Goal: Download file/media

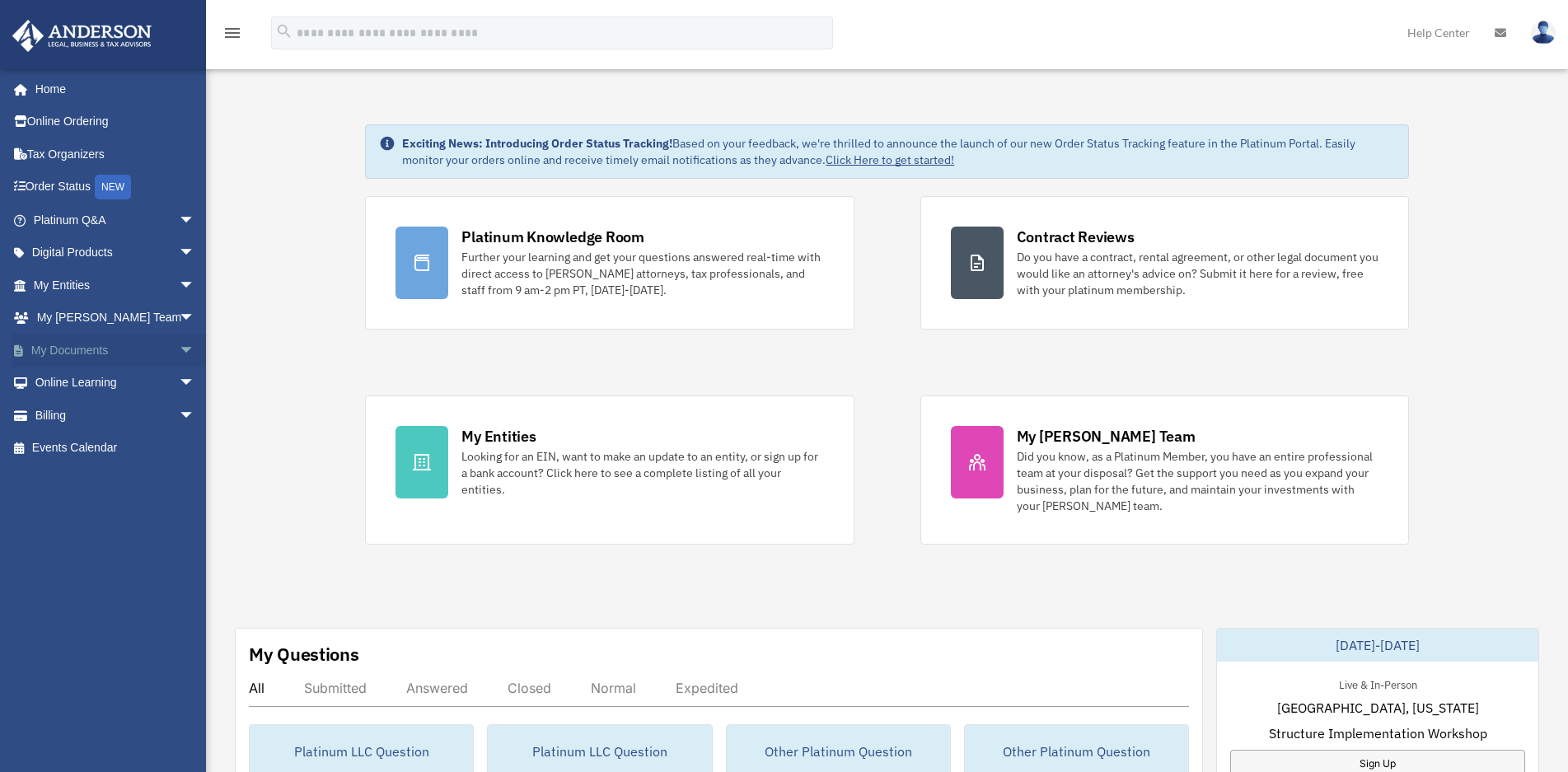
click at [93, 357] on link "My Documents arrow_drop_down" at bounding box center [116, 350] width 208 height 33
click at [179, 351] on span "arrow_drop_down" at bounding box center [195, 351] width 33 height 34
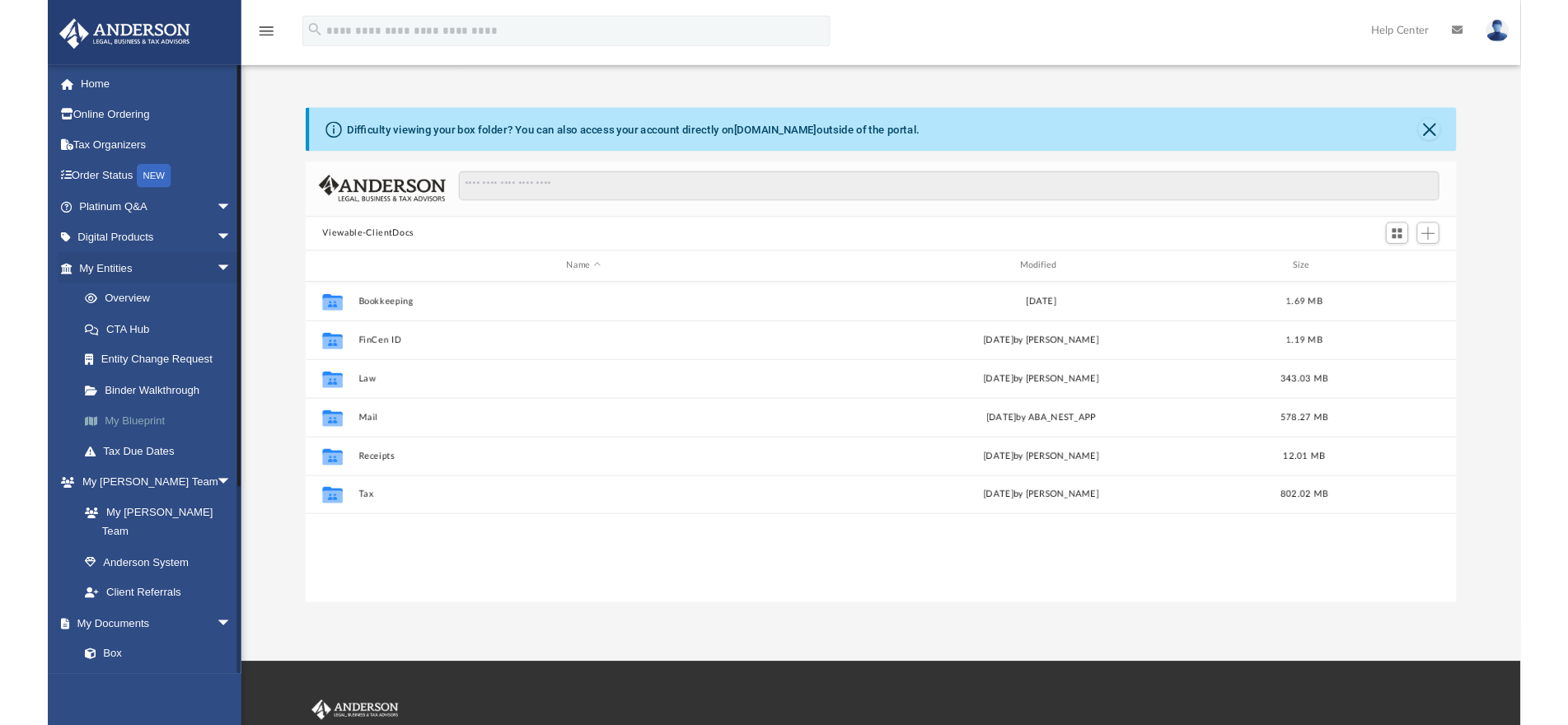
scroll to position [361, 1211]
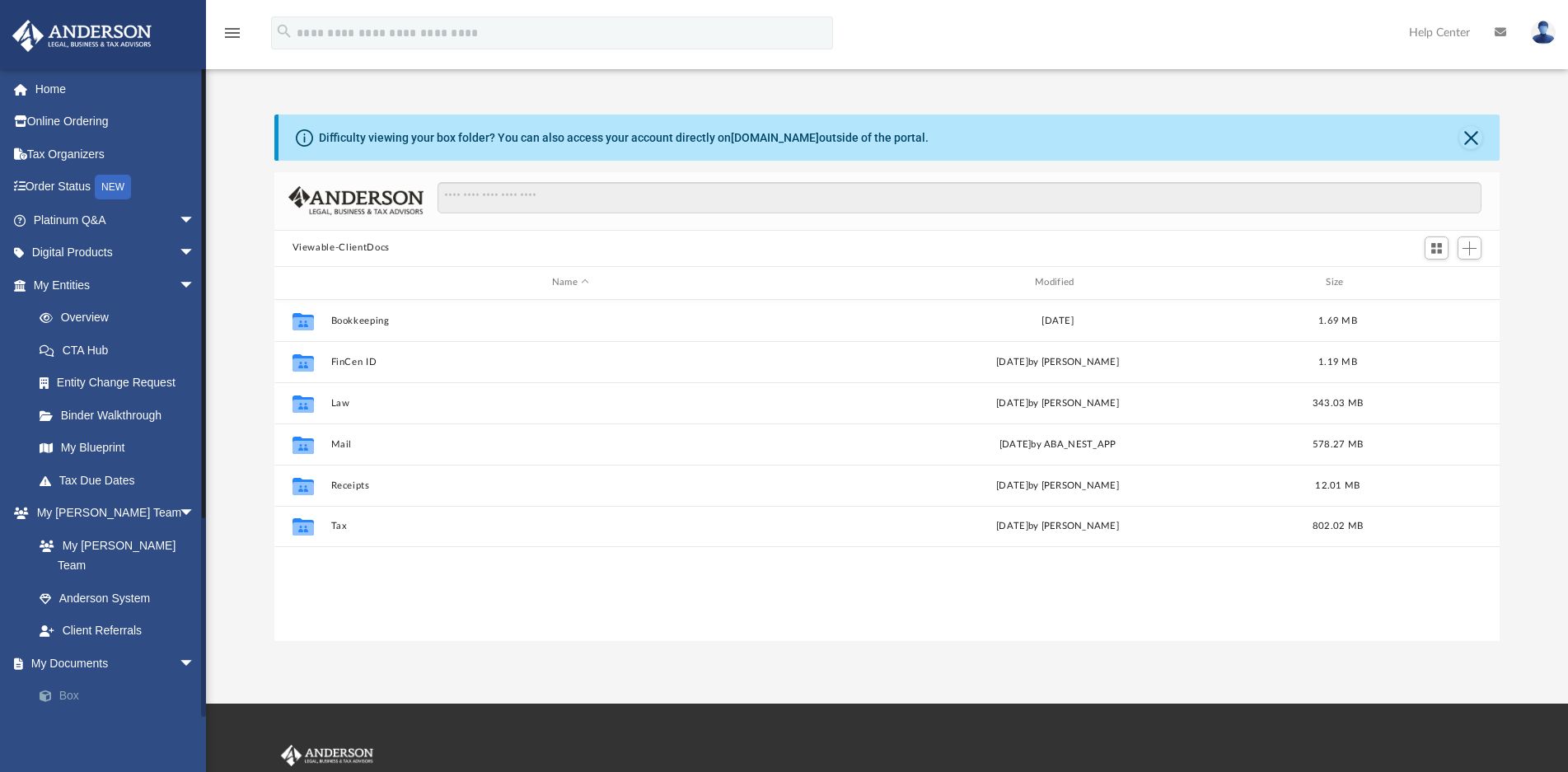
click at [74, 679] on link "Box" at bounding box center [121, 696] width 197 height 33
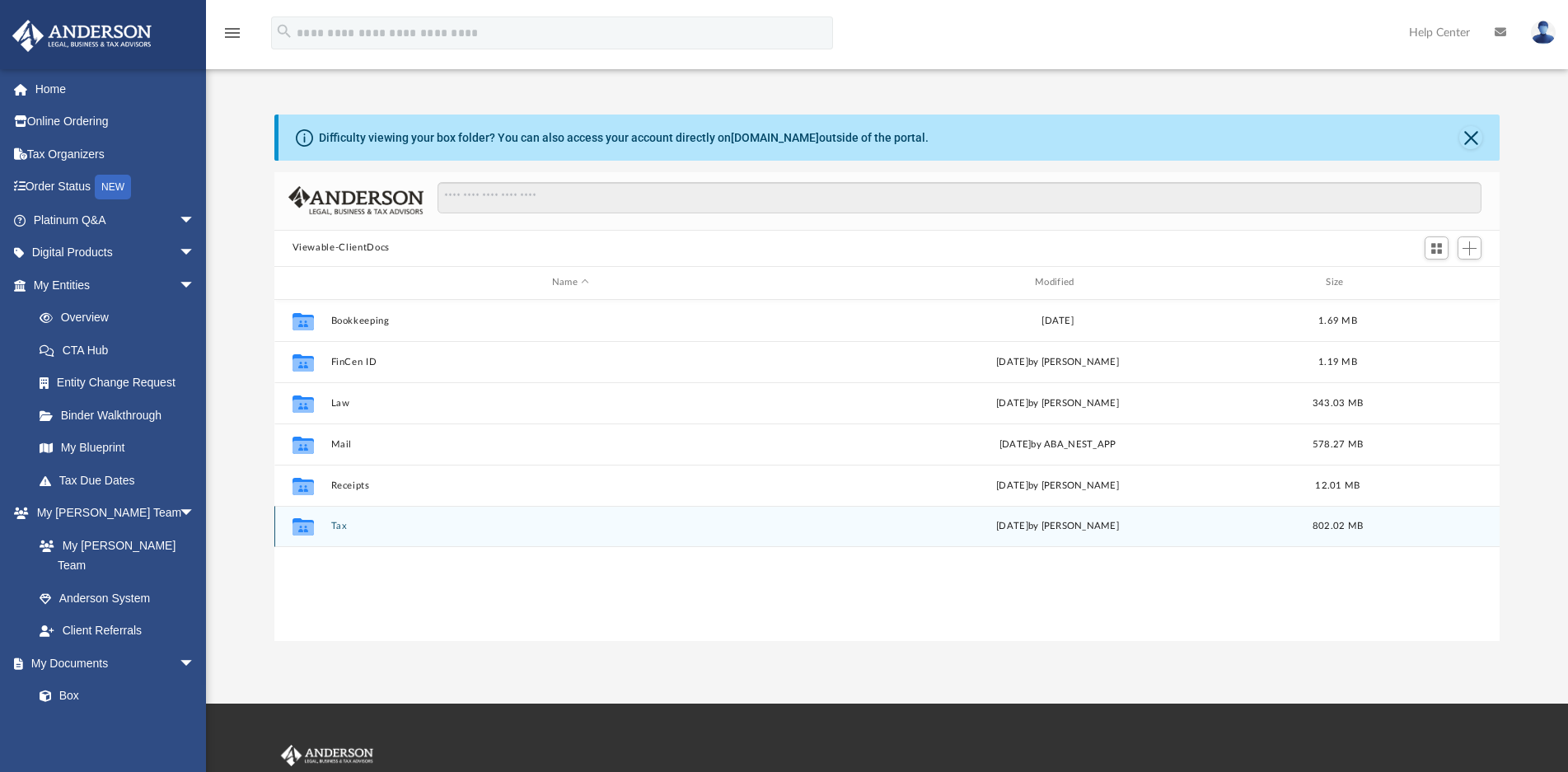
click at [308, 530] on icon "grid" at bounding box center [303, 528] width 22 height 13
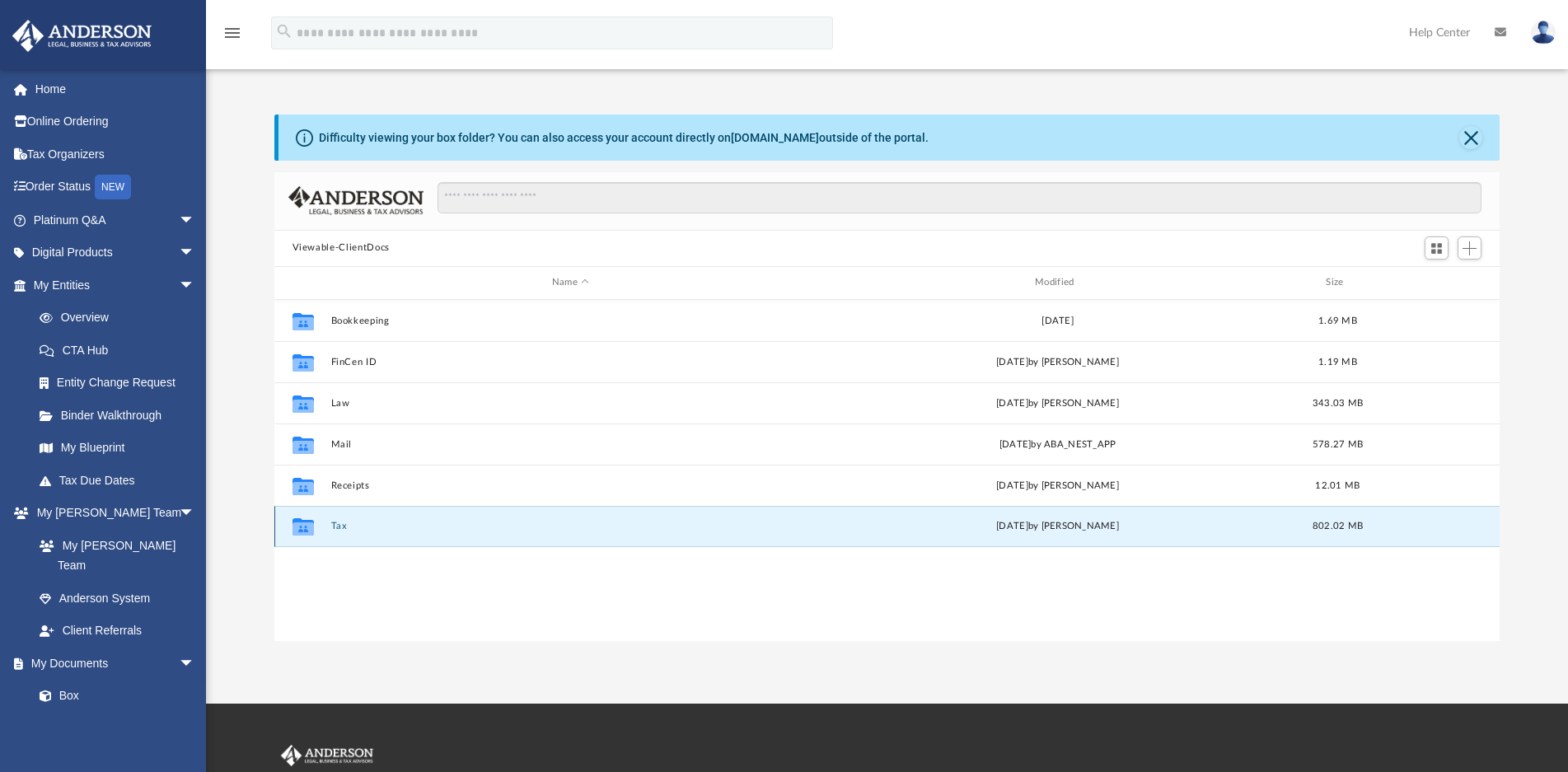
click at [337, 527] on button "Tax" at bounding box center [571, 526] width 480 height 11
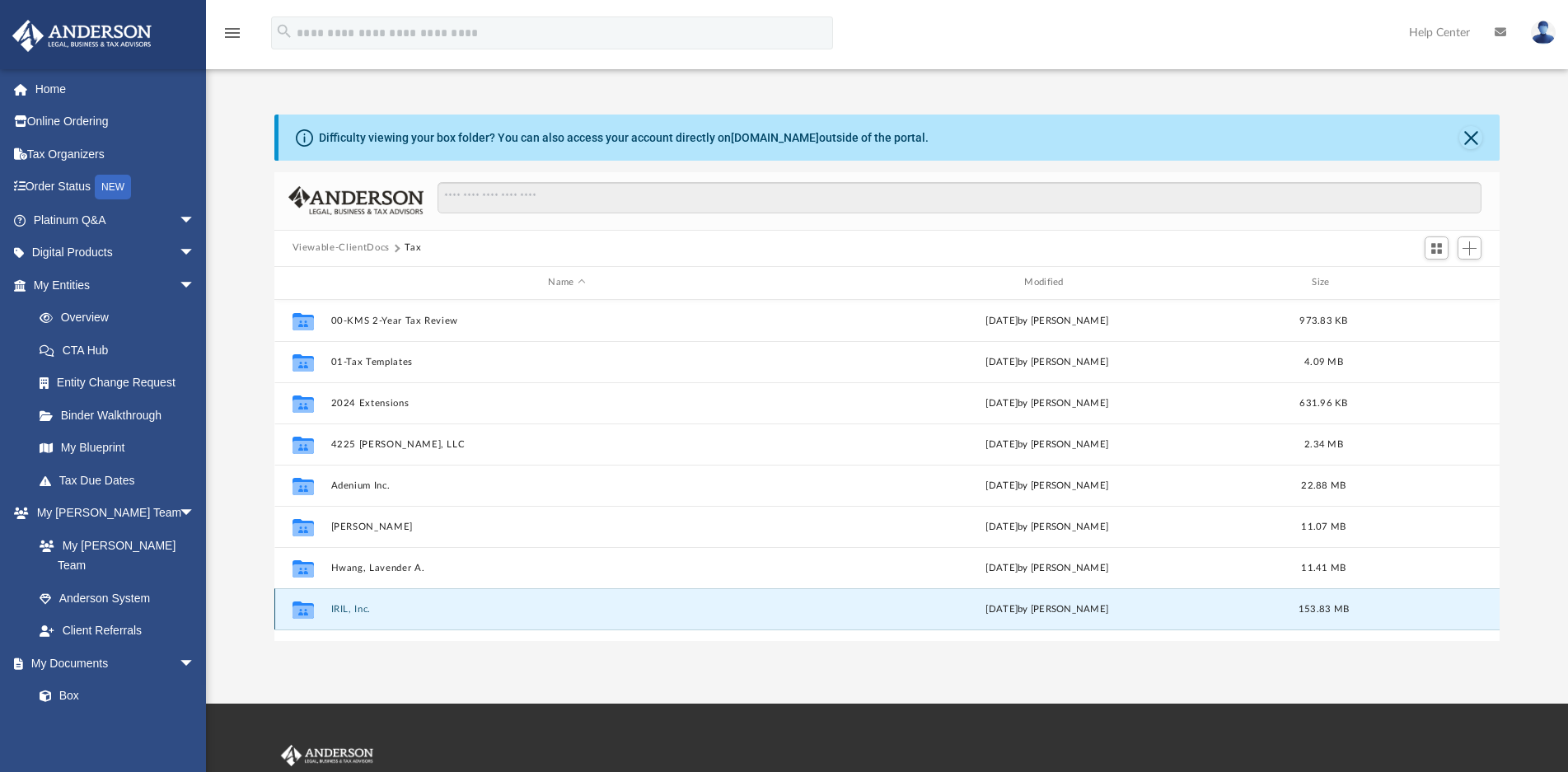
click at [349, 609] on button "IRIL, Inc." at bounding box center [567, 609] width 473 height 11
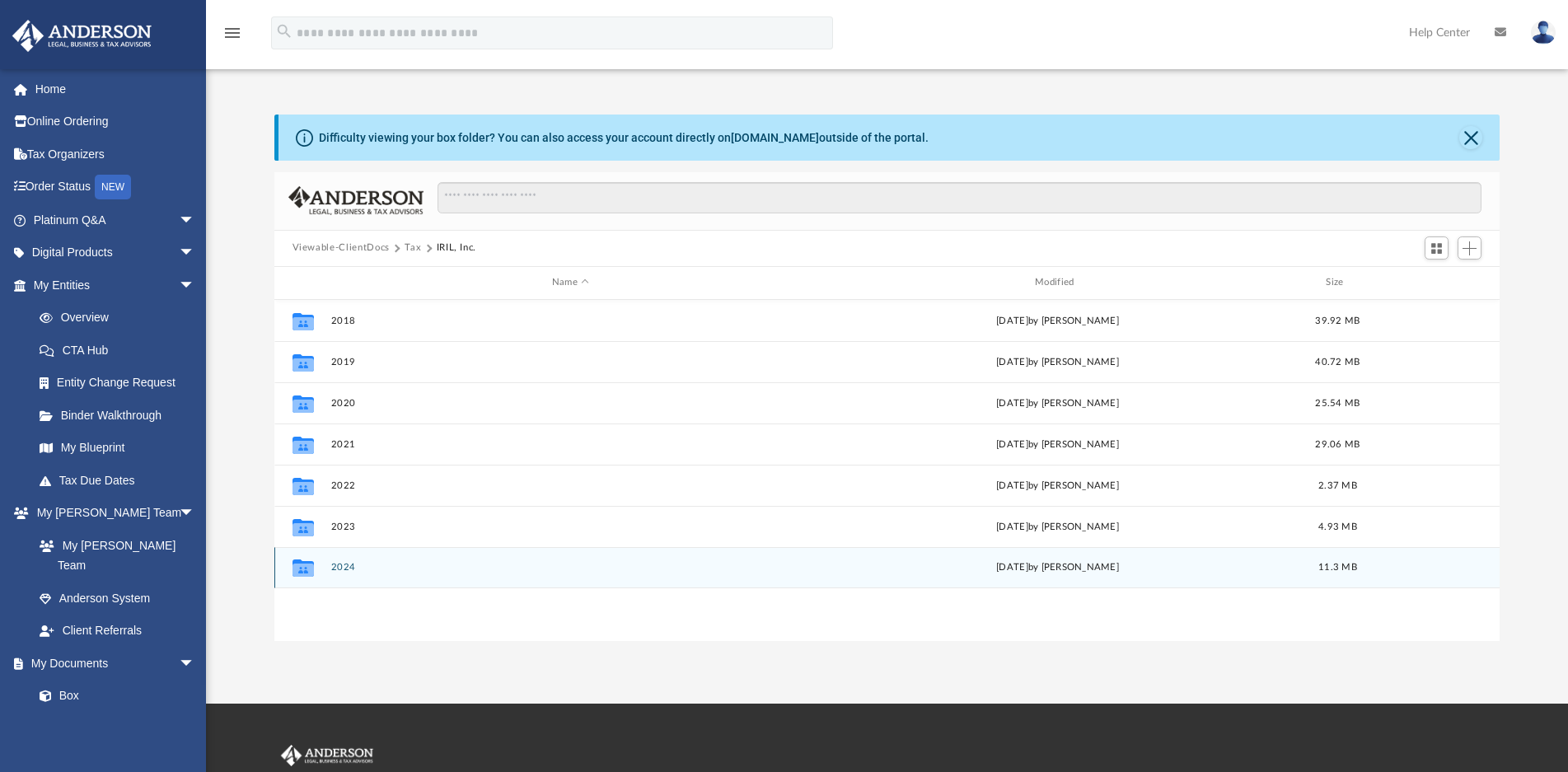
click at [338, 568] on button "2024" at bounding box center [571, 567] width 480 height 11
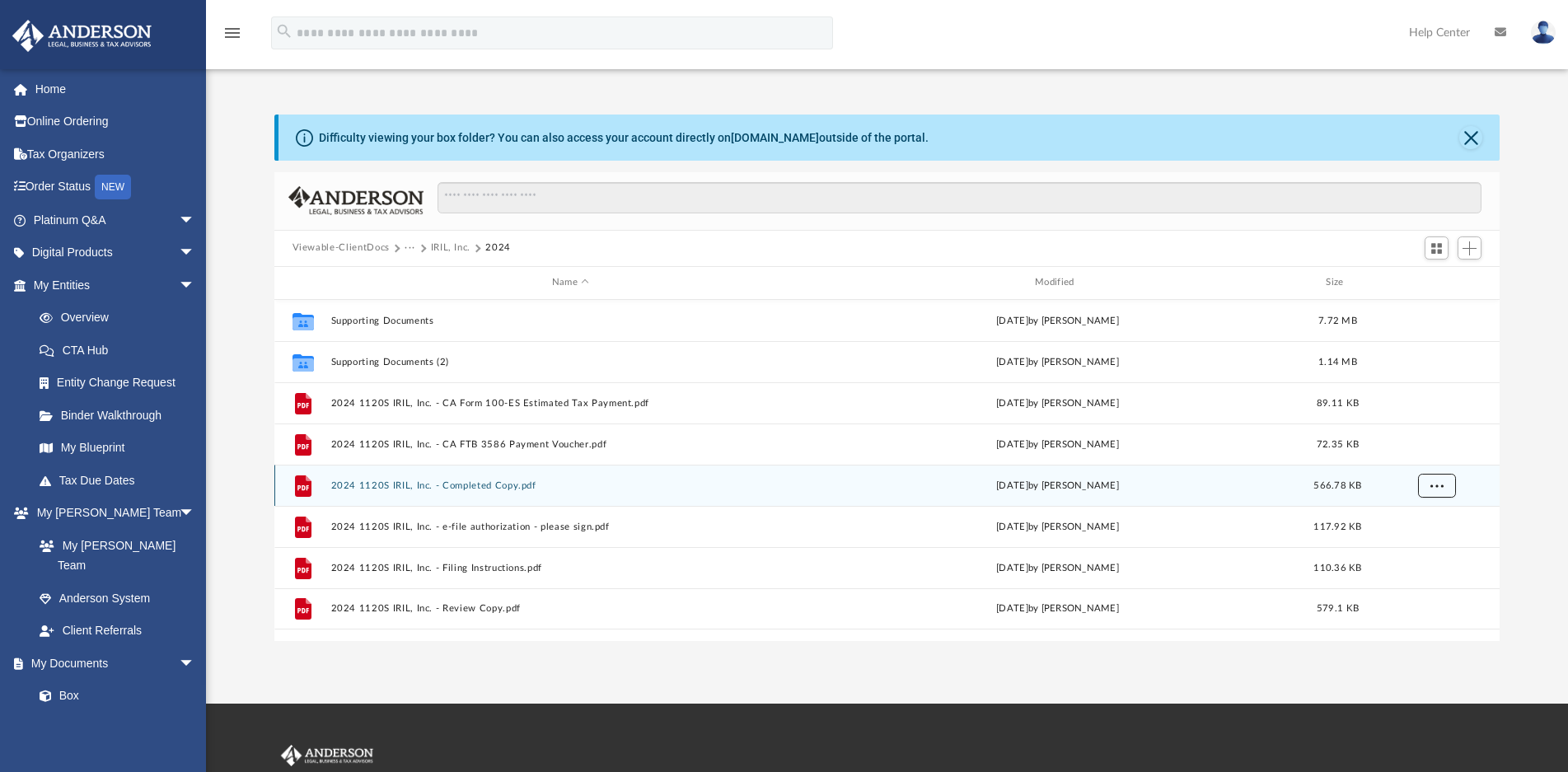
click at [1431, 484] on span "More options" at bounding box center [1436, 485] width 13 height 9
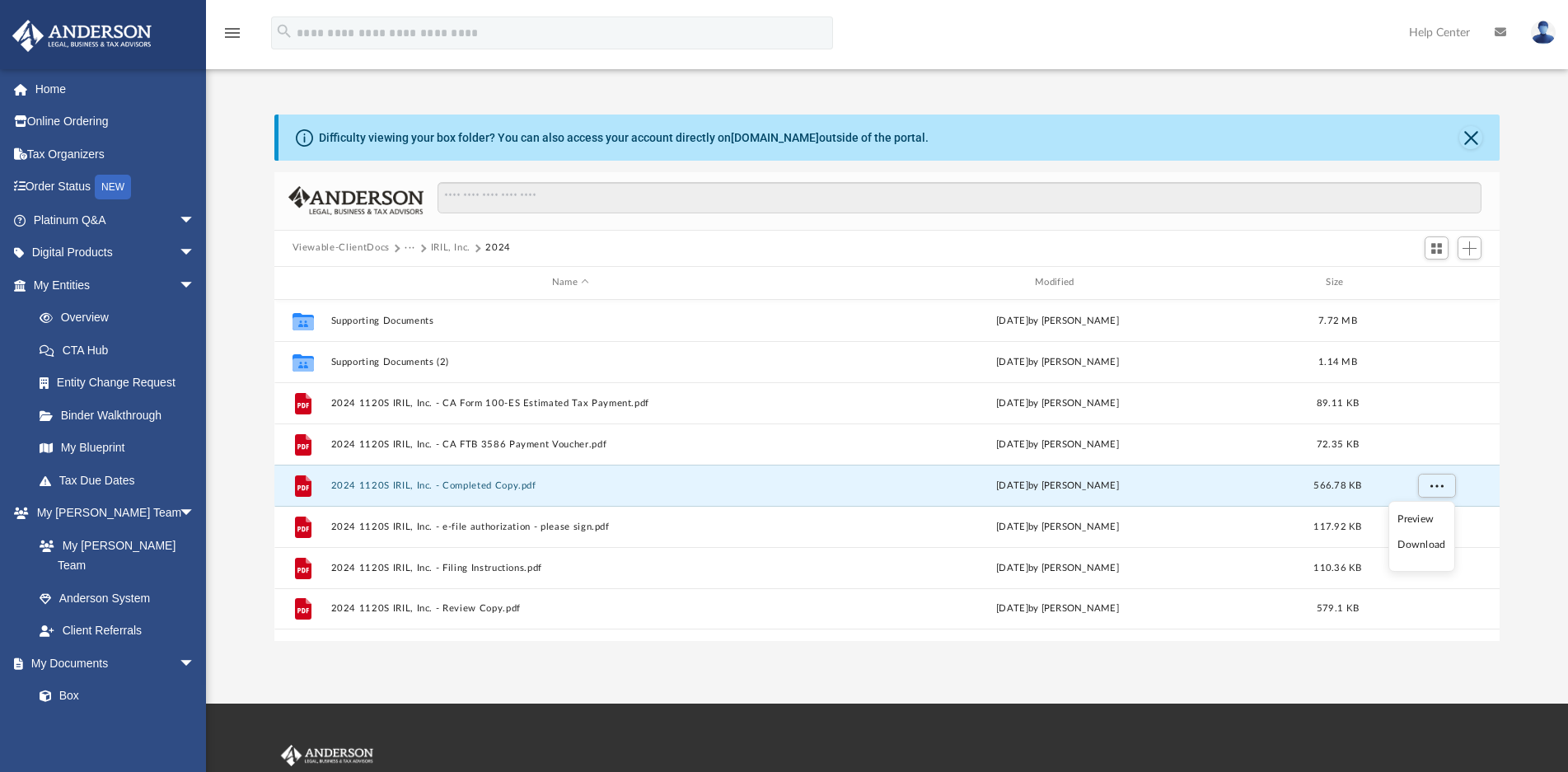
click at [1413, 550] on li "Download" at bounding box center [1421, 545] width 48 height 17
click at [1434, 486] on span "More options" at bounding box center [1436, 485] width 13 height 9
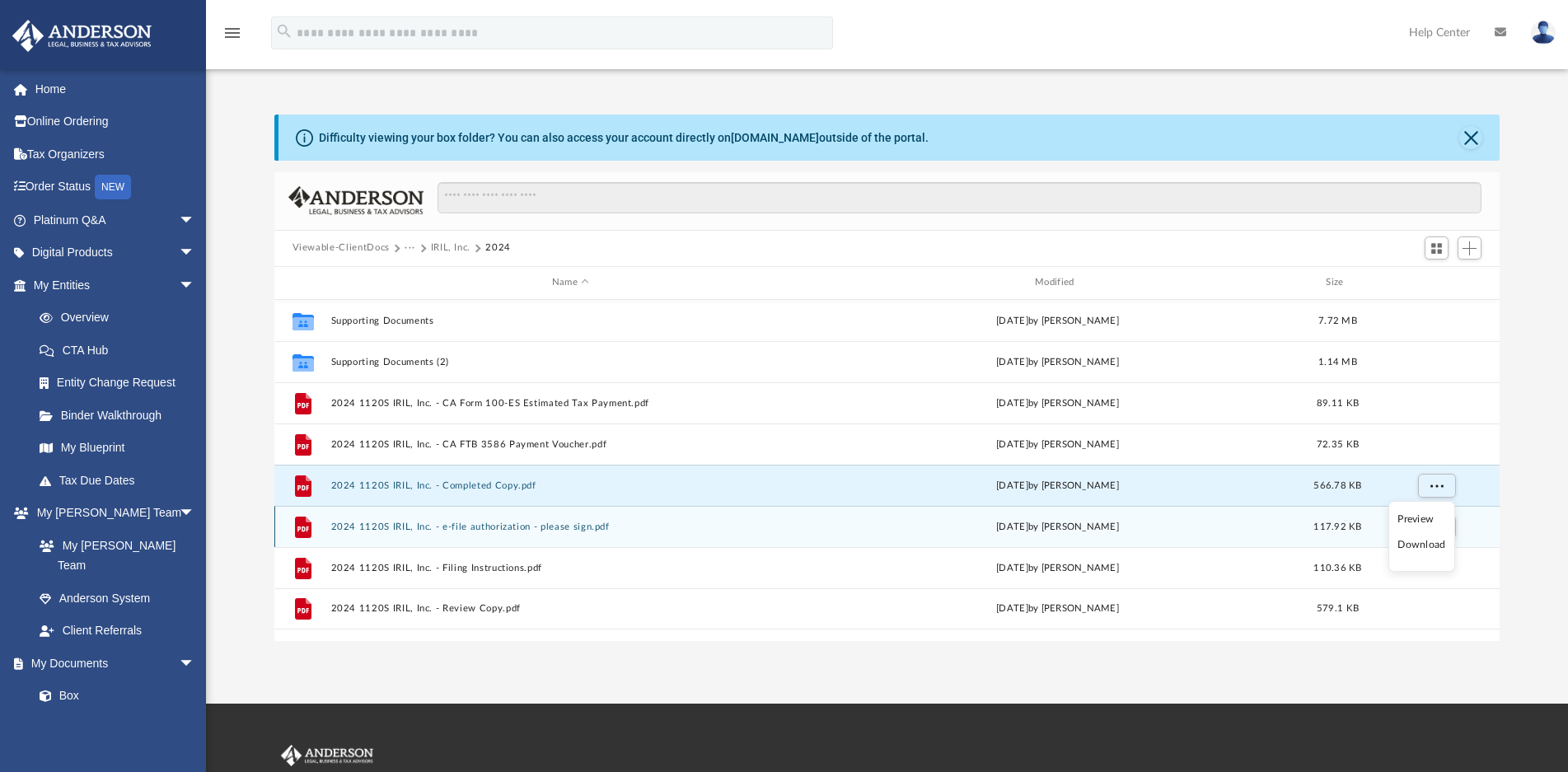
click at [1421, 545] on li "Download" at bounding box center [1421, 545] width 48 height 17
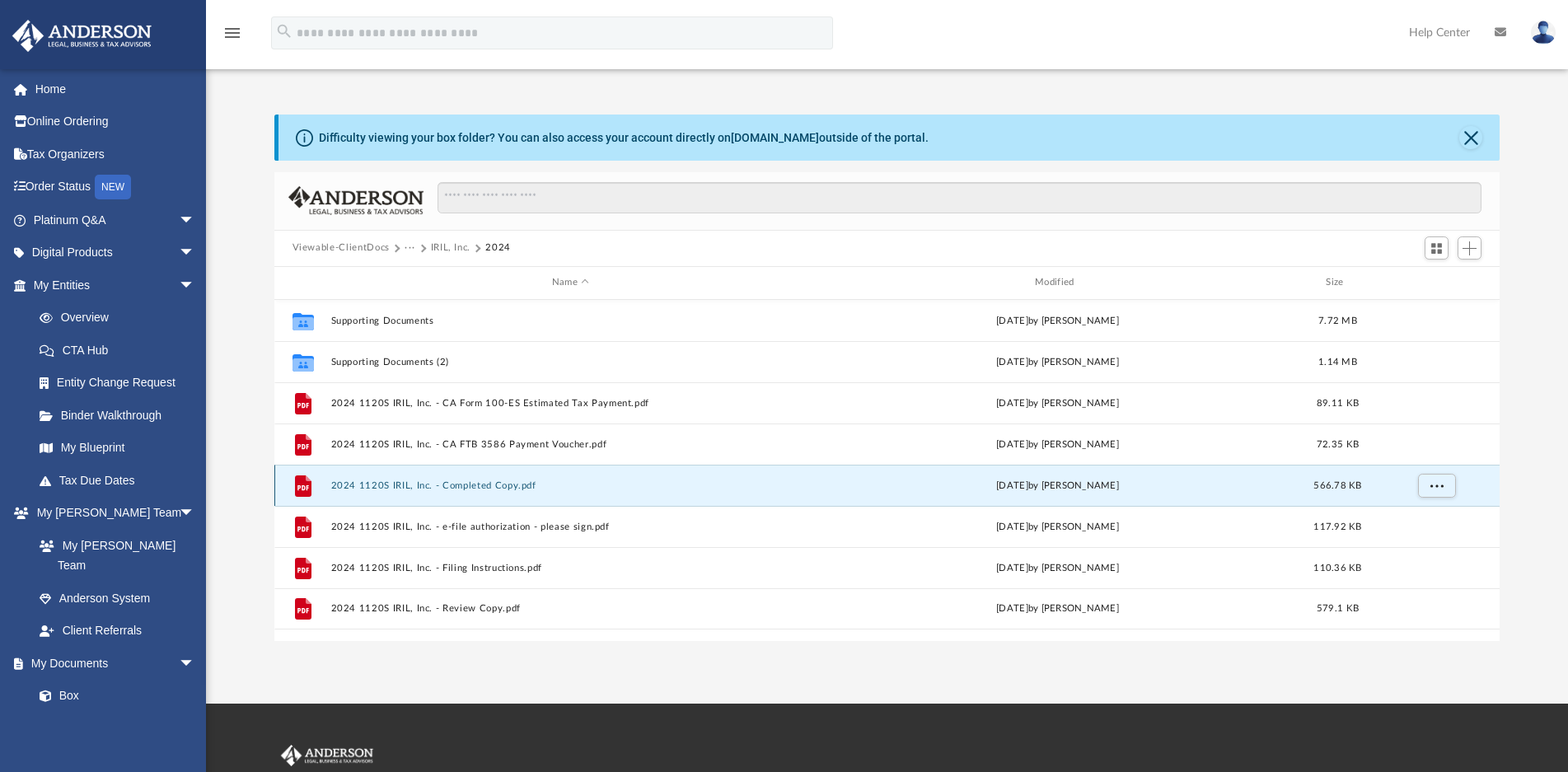
click at [495, 483] on button "2024 1120S IRIL, Inc. - Completed Copy.pdf" at bounding box center [571, 486] width 480 height 11
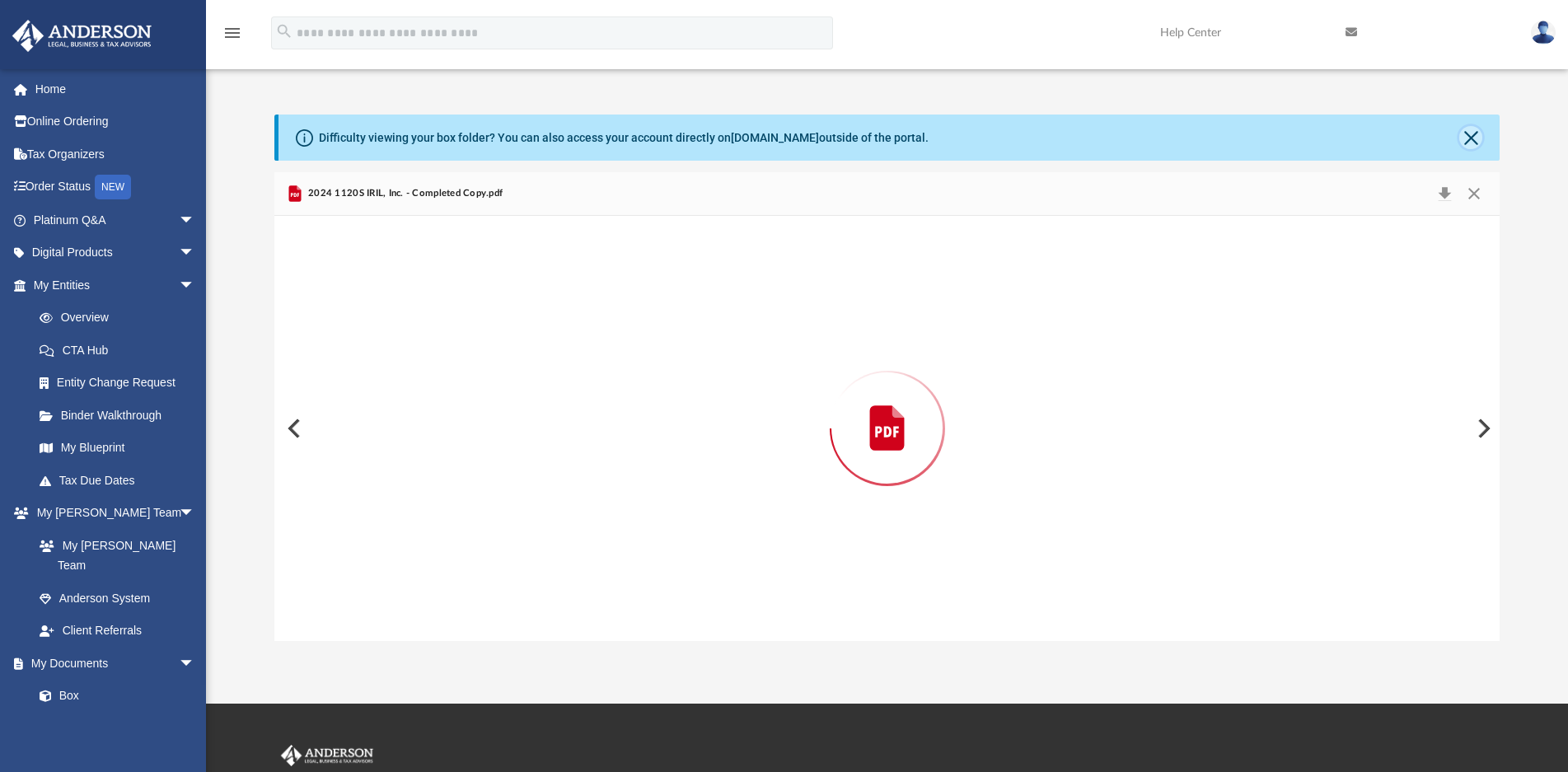
click at [1475, 143] on button "Close" at bounding box center [1471, 138] width 23 height 23
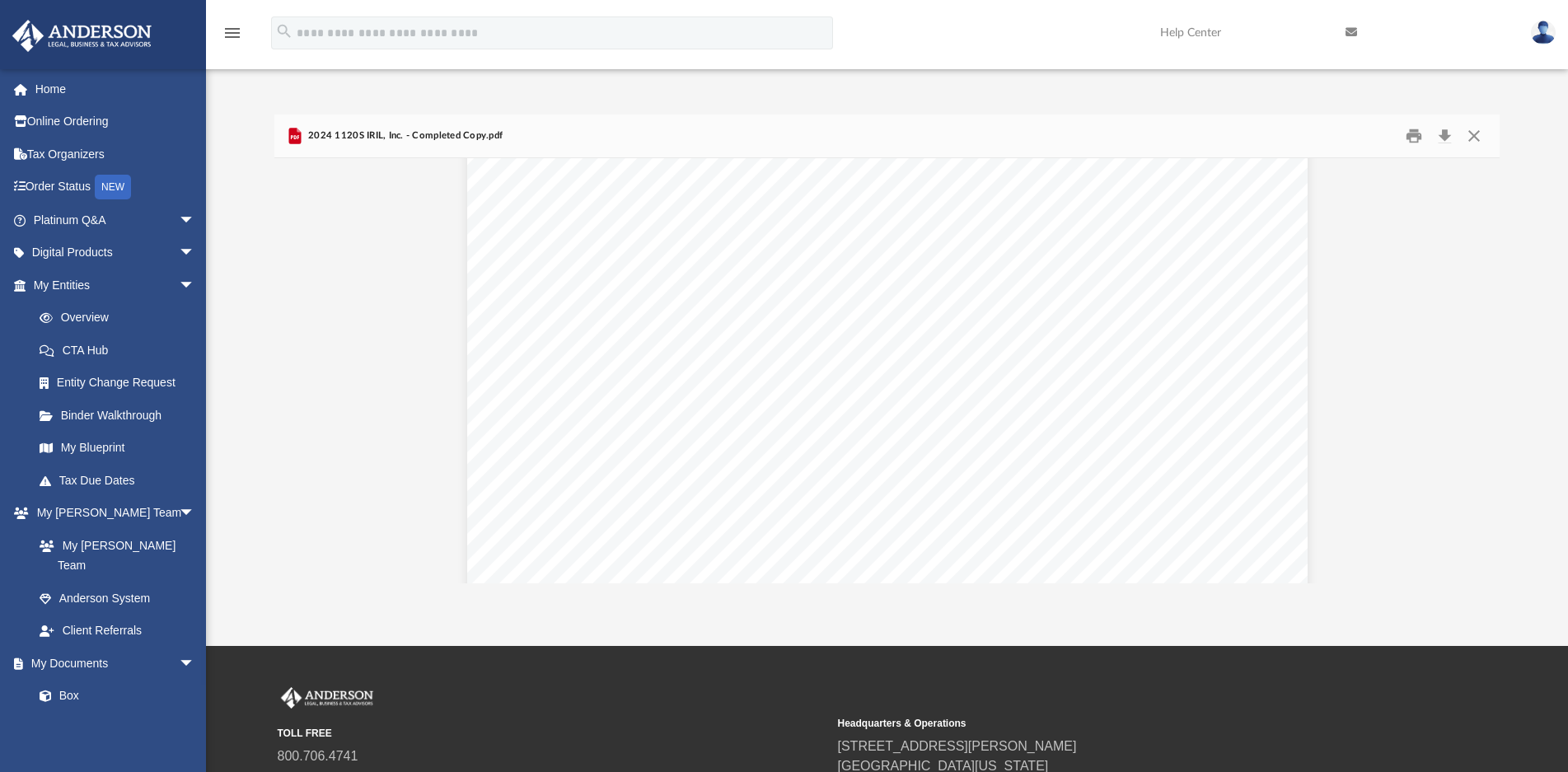
scroll to position [0, 0]
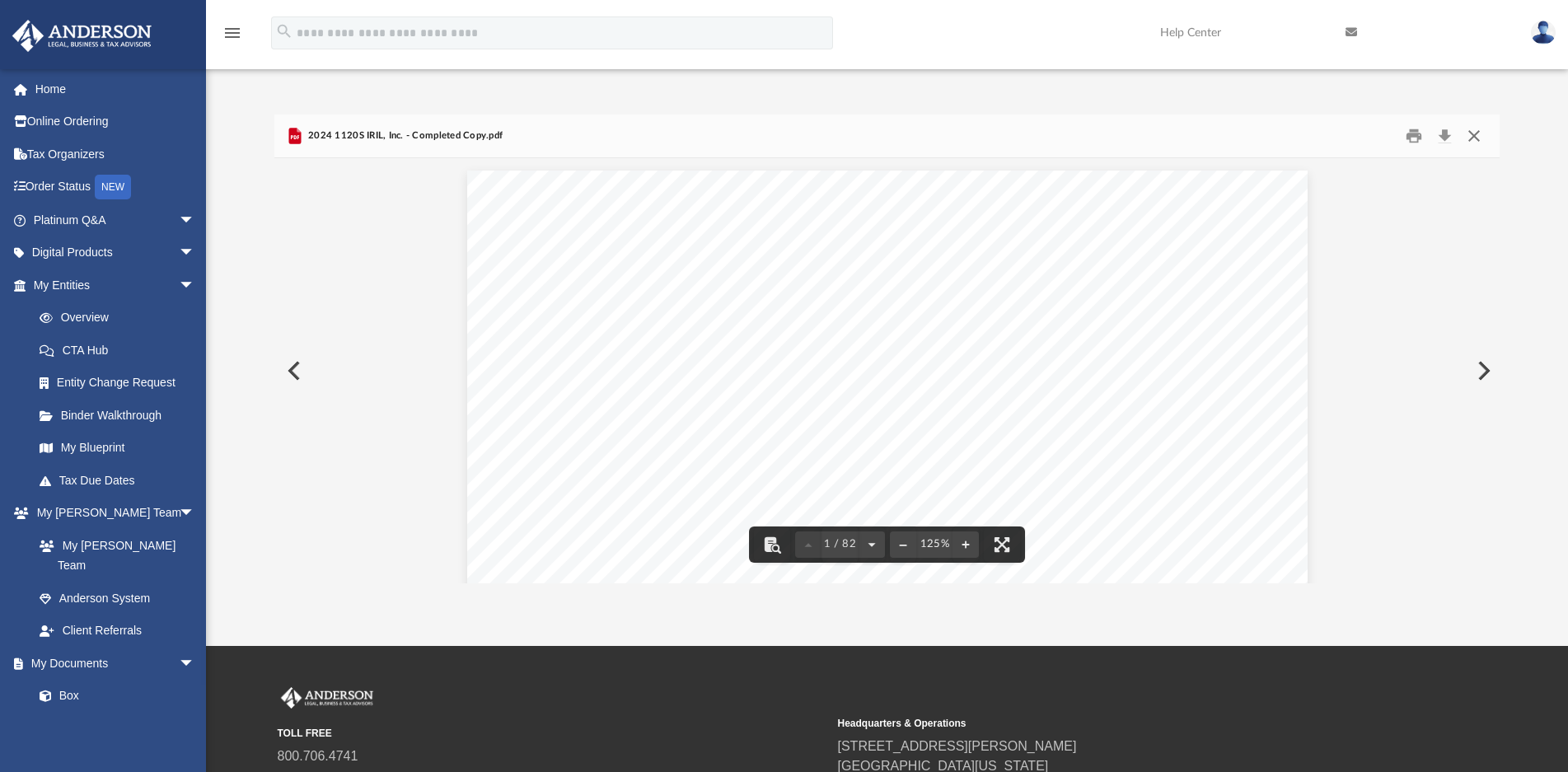
click at [1469, 131] on button "Close" at bounding box center [1474, 136] width 30 height 25
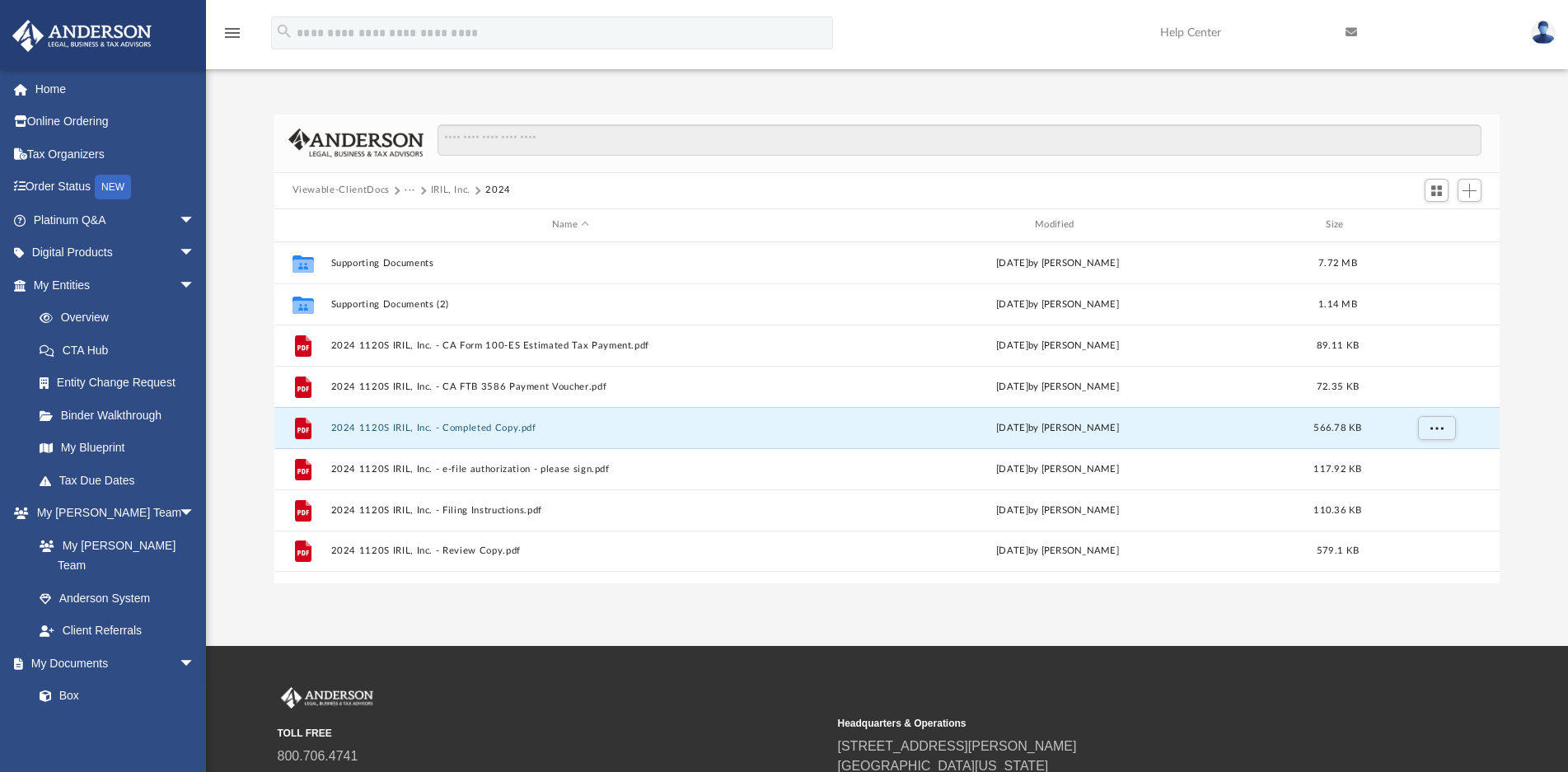
click at [410, 191] on button "···" at bounding box center [410, 191] width 11 height 15
click at [417, 223] on li "Tax" at bounding box center [421, 219] width 15 height 17
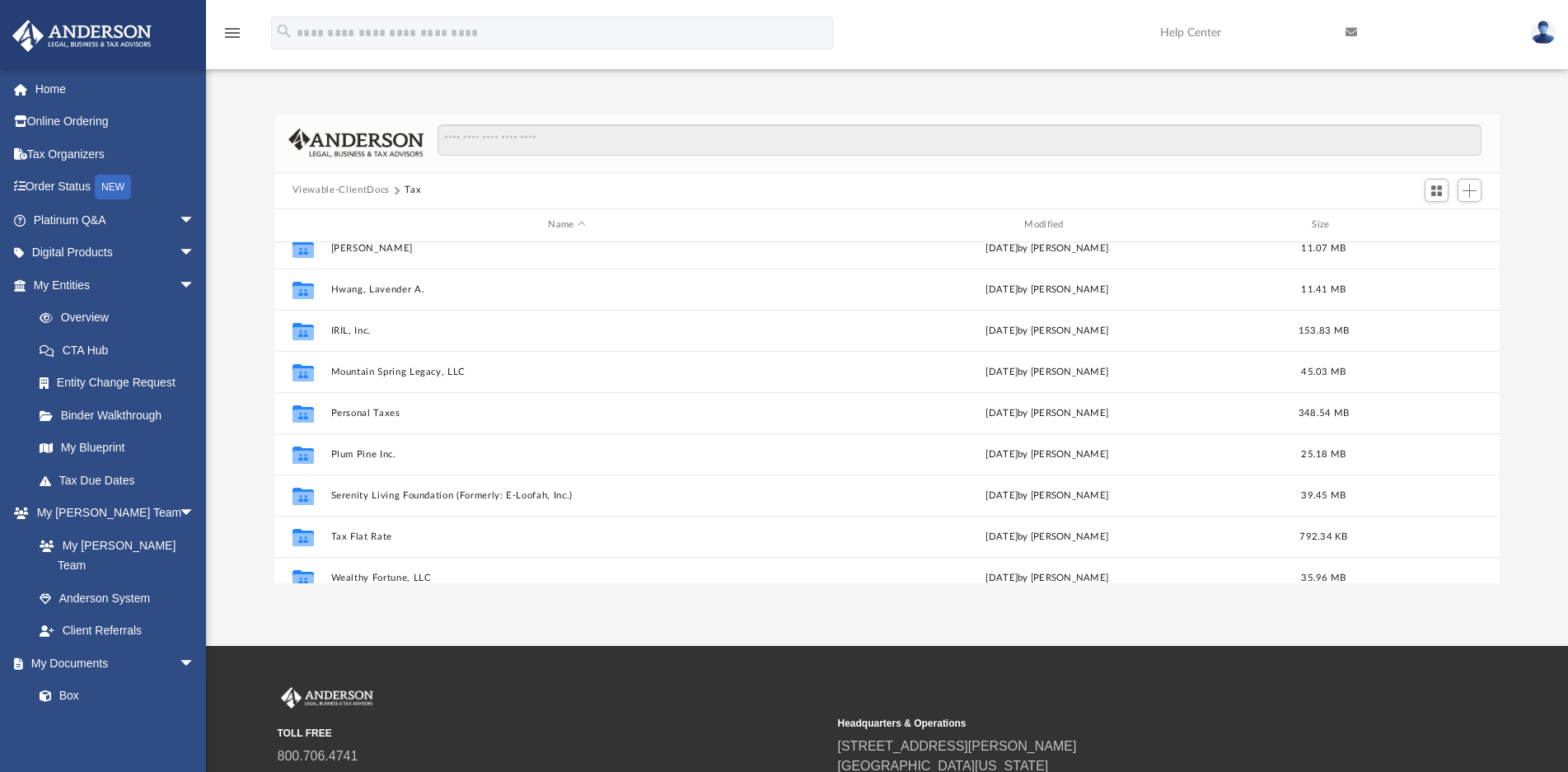
scroll to position [359, 0]
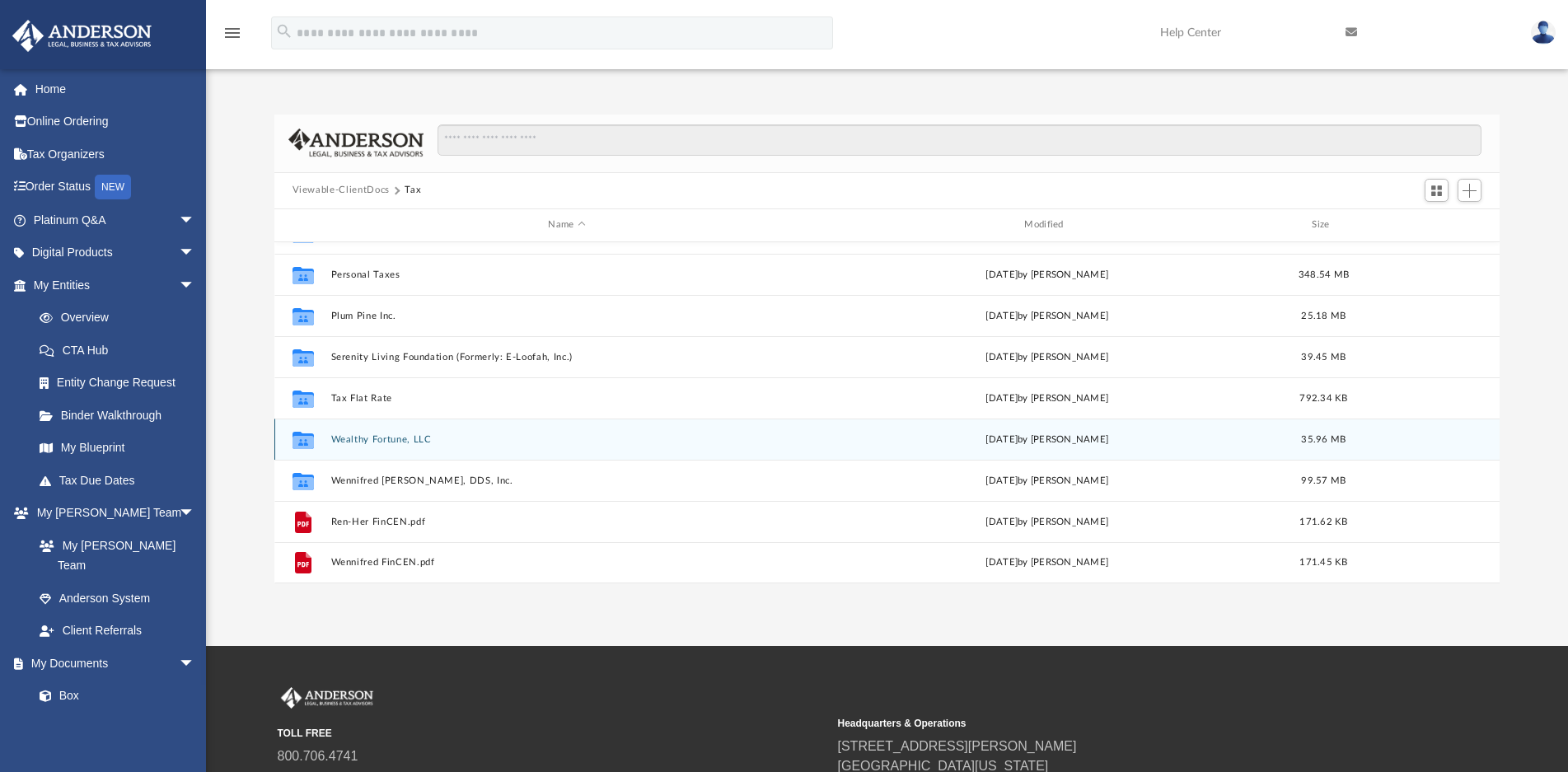
click at [360, 434] on button "Wealthy Fortune, LLC" at bounding box center [567, 439] width 473 height 11
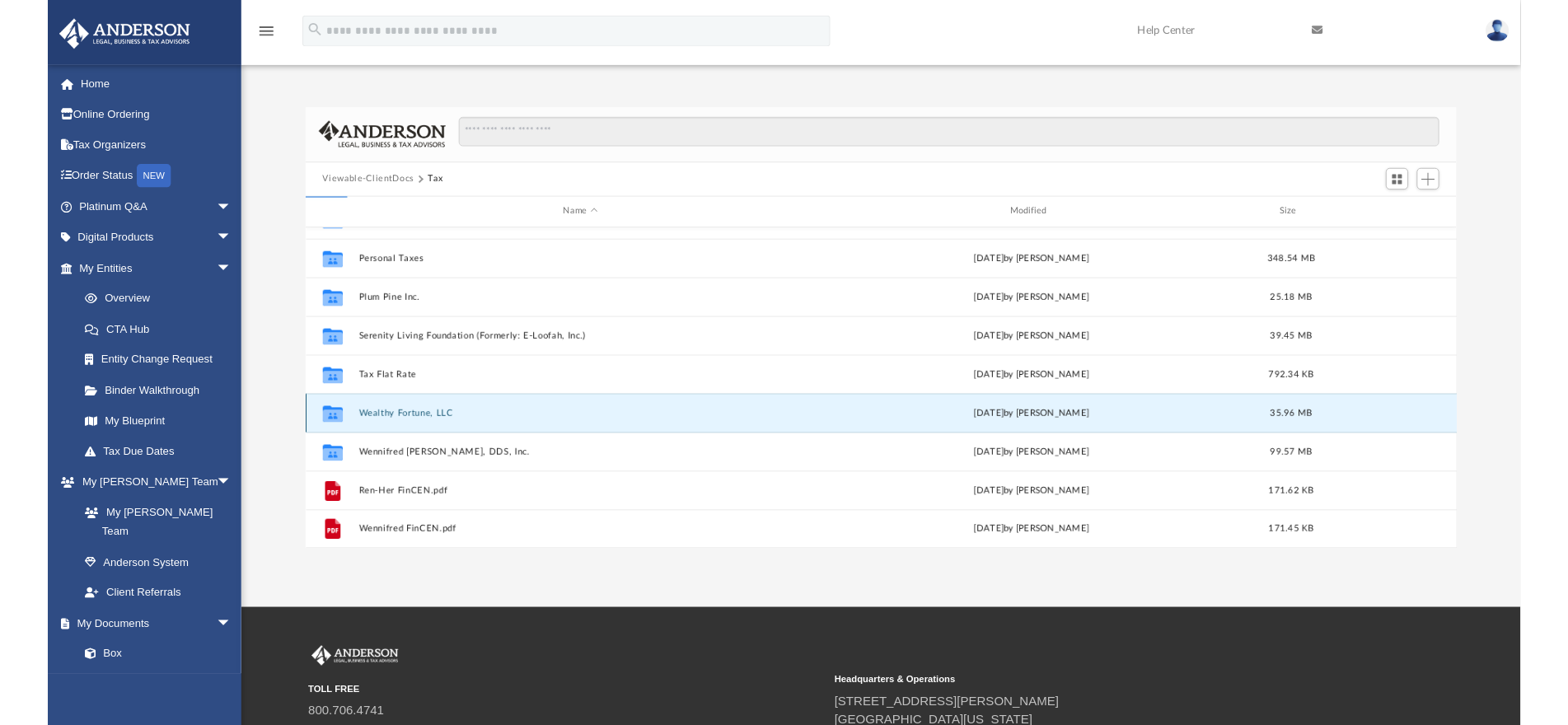
scroll to position [0, 0]
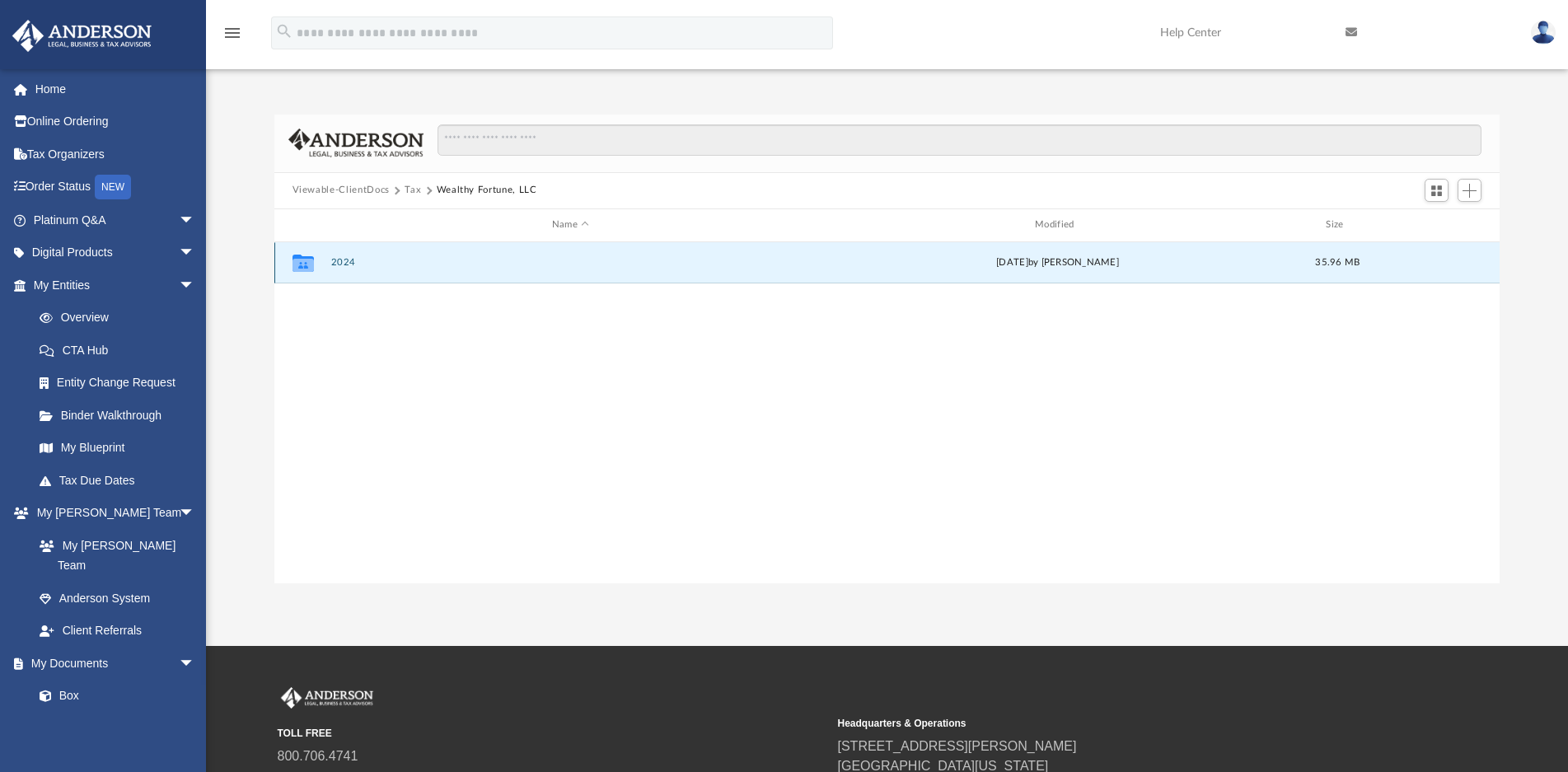
click at [333, 260] on button "2024" at bounding box center [571, 262] width 480 height 11
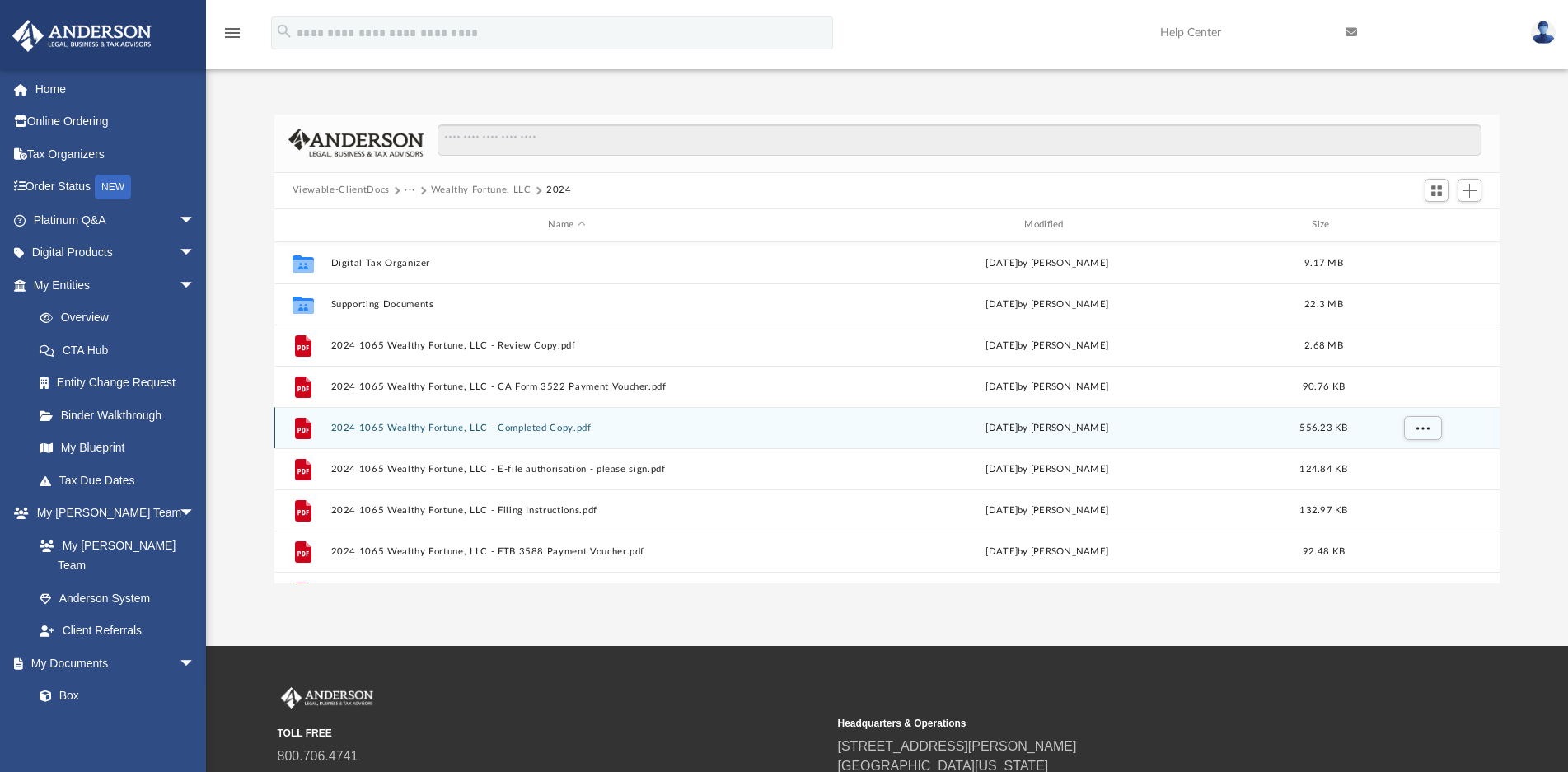
click at [531, 431] on button "2024 1065 Wealthy Fortune, LLC - Completed Copy.pdf" at bounding box center [567, 428] width 473 height 11
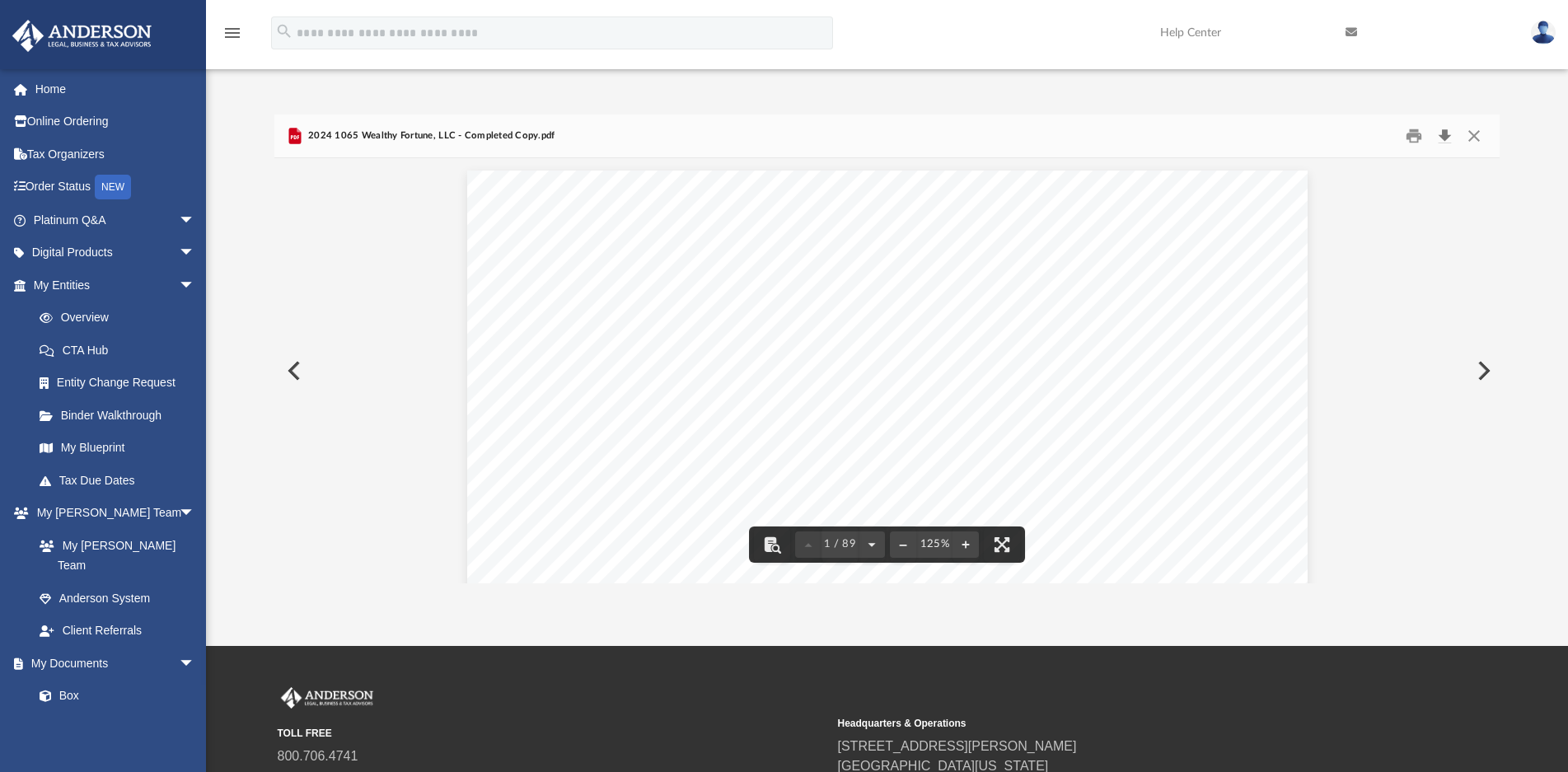
click at [1448, 134] on button "Download" at bounding box center [1444, 136] width 30 height 25
